Goal: Transaction & Acquisition: Purchase product/service

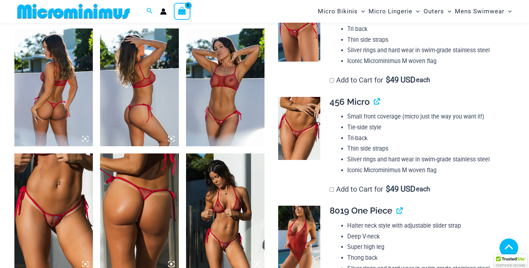
scroll to position [431, 0]
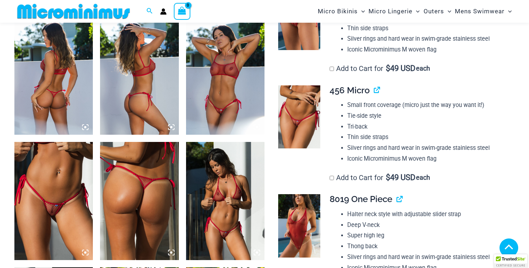
click at [50, 98] on img at bounding box center [53, 76] width 78 height 118
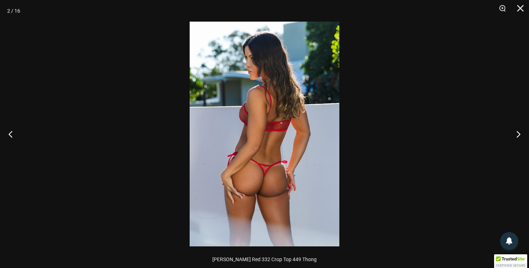
click at [277, 119] on img at bounding box center [265, 134] width 150 height 225
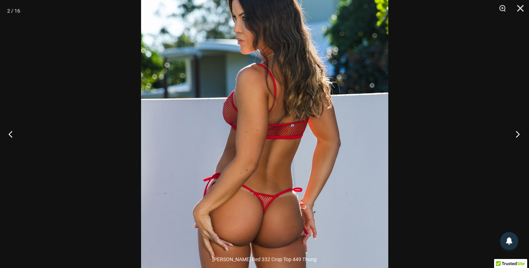
click at [516, 134] on button "Next" at bounding box center [515, 134] width 27 height 36
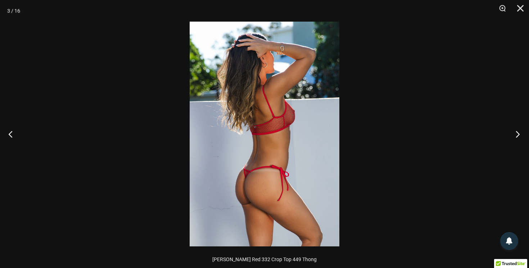
click at [516, 134] on button "Next" at bounding box center [515, 134] width 27 height 36
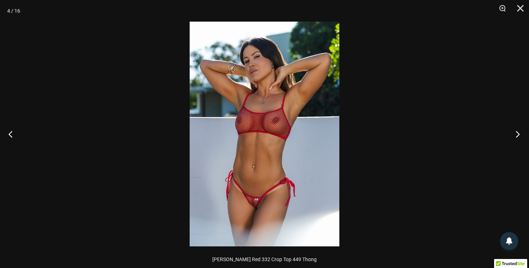
click at [516, 134] on button "Next" at bounding box center [515, 134] width 27 height 36
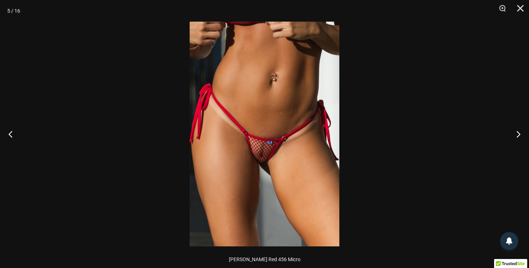
click at [304, 116] on img at bounding box center [265, 134] width 150 height 225
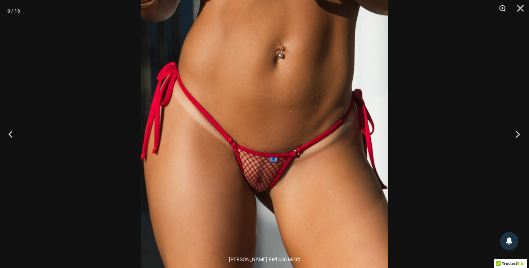
click at [516, 132] on button "Next" at bounding box center [515, 134] width 27 height 36
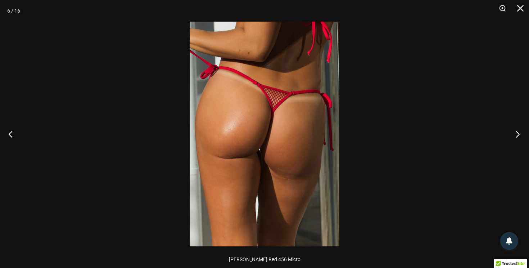
click at [516, 132] on button "Next" at bounding box center [515, 134] width 27 height 36
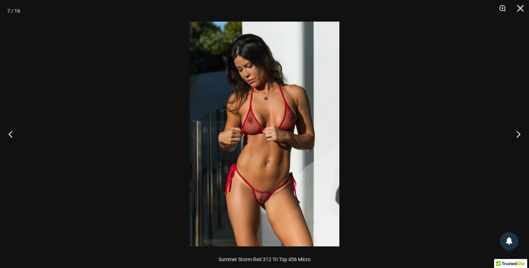
click at [255, 180] on img at bounding box center [265, 134] width 150 height 225
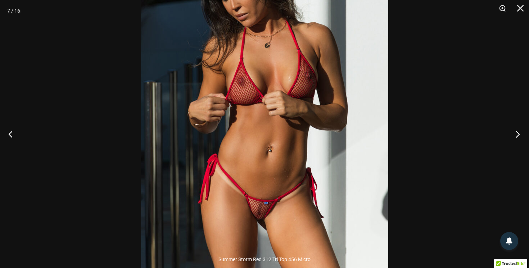
click at [518, 136] on button "Next" at bounding box center [515, 134] width 27 height 36
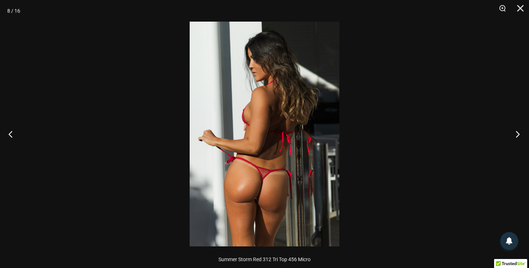
click at [518, 136] on button "Next" at bounding box center [515, 134] width 27 height 36
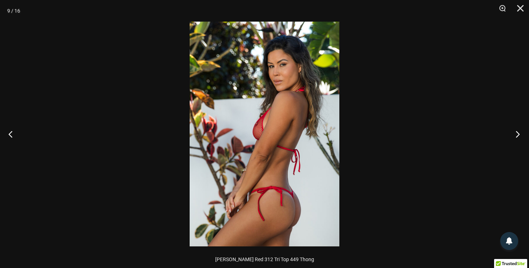
click at [518, 136] on button "Next" at bounding box center [515, 134] width 27 height 36
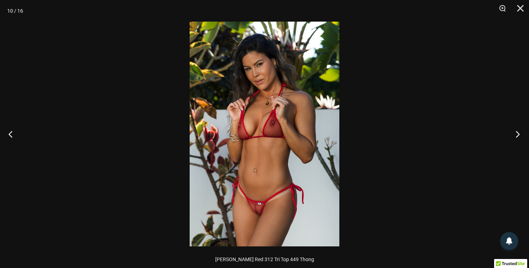
click at [518, 136] on button "Next" at bounding box center [515, 134] width 27 height 36
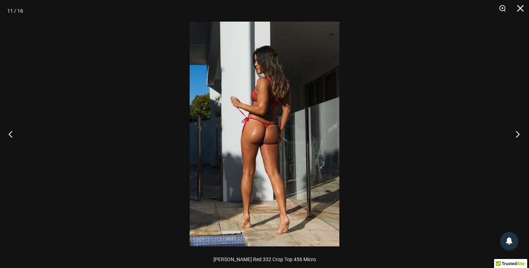
click at [518, 136] on button "Next" at bounding box center [515, 134] width 27 height 36
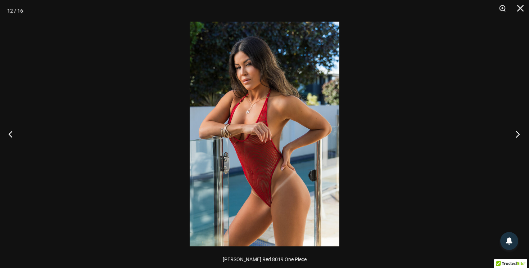
click at [518, 136] on button "Next" at bounding box center [515, 134] width 27 height 36
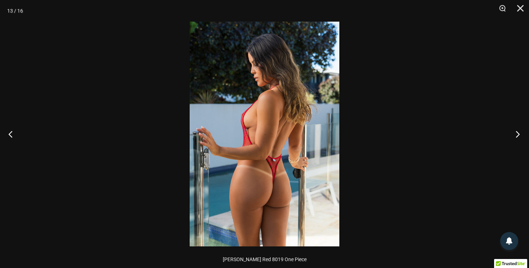
click at [518, 136] on button "Next" at bounding box center [515, 134] width 27 height 36
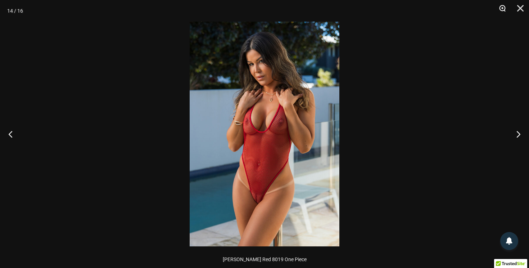
click at [504, 8] on button "Zoom" at bounding box center [500, 11] width 18 height 22
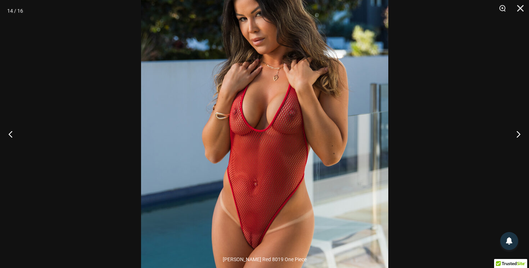
click at [344, 213] on img at bounding box center [264, 134] width 247 height 371
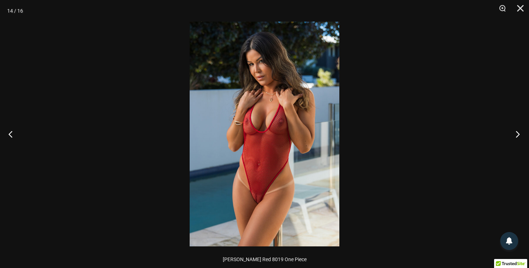
click at [517, 132] on button "Next" at bounding box center [515, 134] width 27 height 36
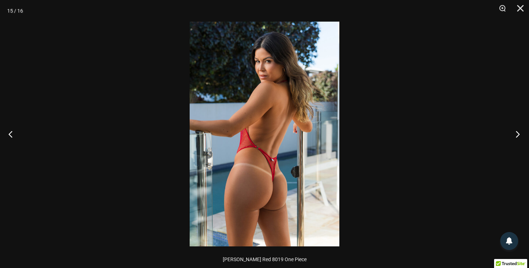
click at [517, 132] on button "Next" at bounding box center [515, 134] width 27 height 36
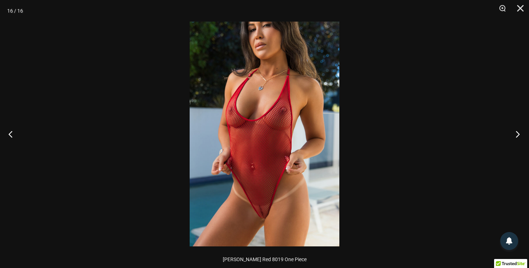
click at [517, 132] on button "Next" at bounding box center [515, 134] width 27 height 36
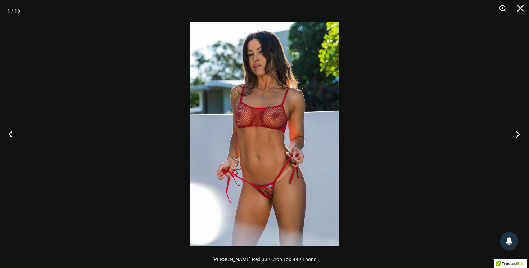
click at [517, 132] on button "Next" at bounding box center [515, 134] width 27 height 36
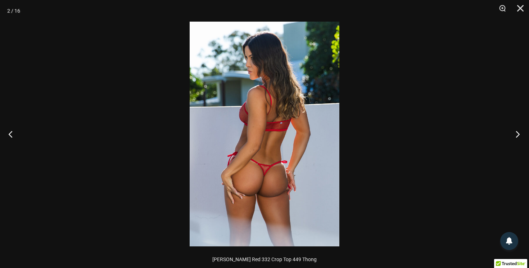
click at [517, 132] on button "Next" at bounding box center [515, 134] width 27 height 36
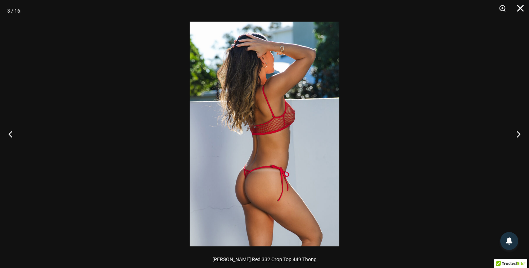
click at [519, 6] on button "Close" at bounding box center [518, 11] width 18 height 22
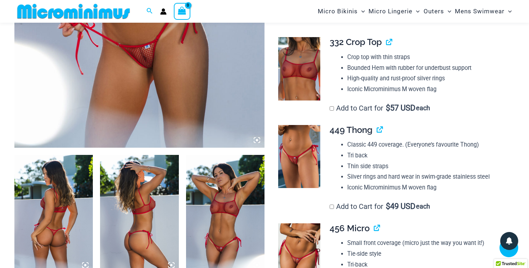
scroll to position [291, 0]
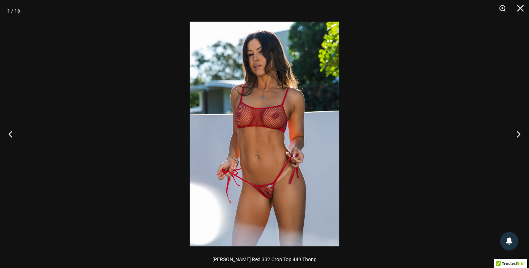
click at [281, 184] on img at bounding box center [265, 134] width 150 height 225
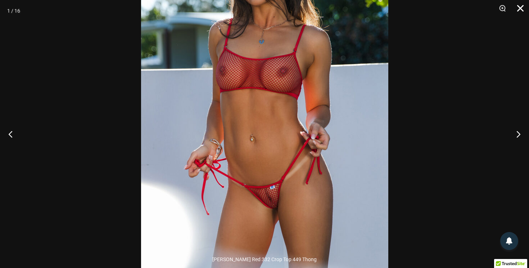
click at [516, 14] on button "Close" at bounding box center [518, 11] width 18 height 22
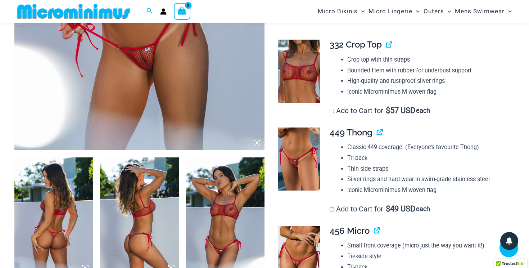
click at [516, 14] on div "Search for: Search Search No products in the cart. No products in the cart. Con…" at bounding box center [264, 11] width 529 height 23
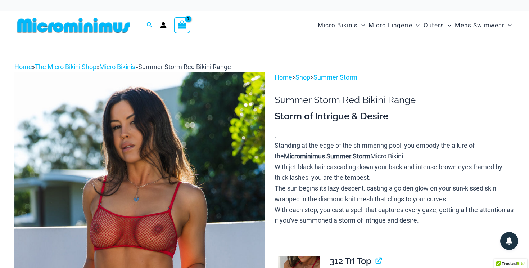
scroll to position [0, 0]
click at [126, 65] on link "Micro Bikinis" at bounding box center [117, 67] width 36 height 8
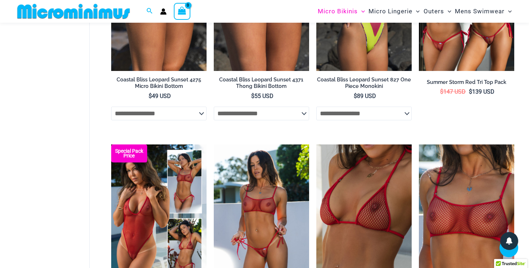
scroll to position [1253, 0]
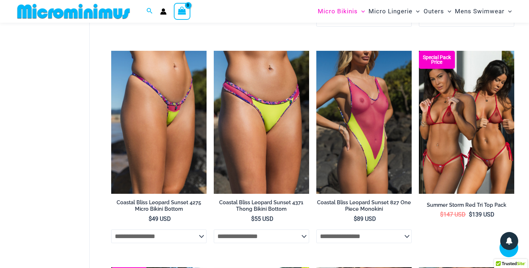
click at [104, 15] on img at bounding box center [73, 11] width 118 height 16
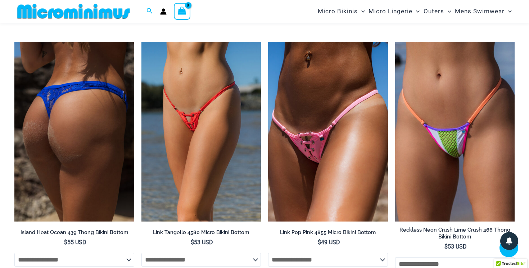
scroll to position [2179, 0]
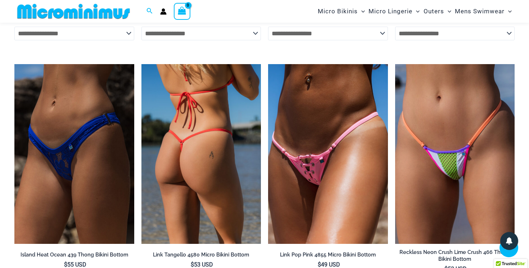
click at [184, 184] on img at bounding box center [201, 154] width 120 height 180
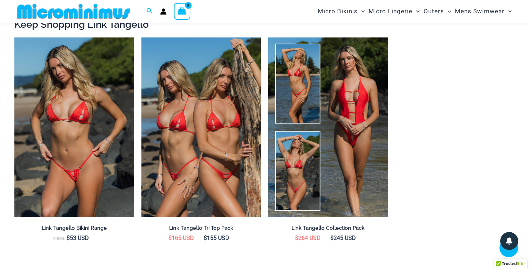
scroll to position [773, 0]
